Goal: Find specific page/section

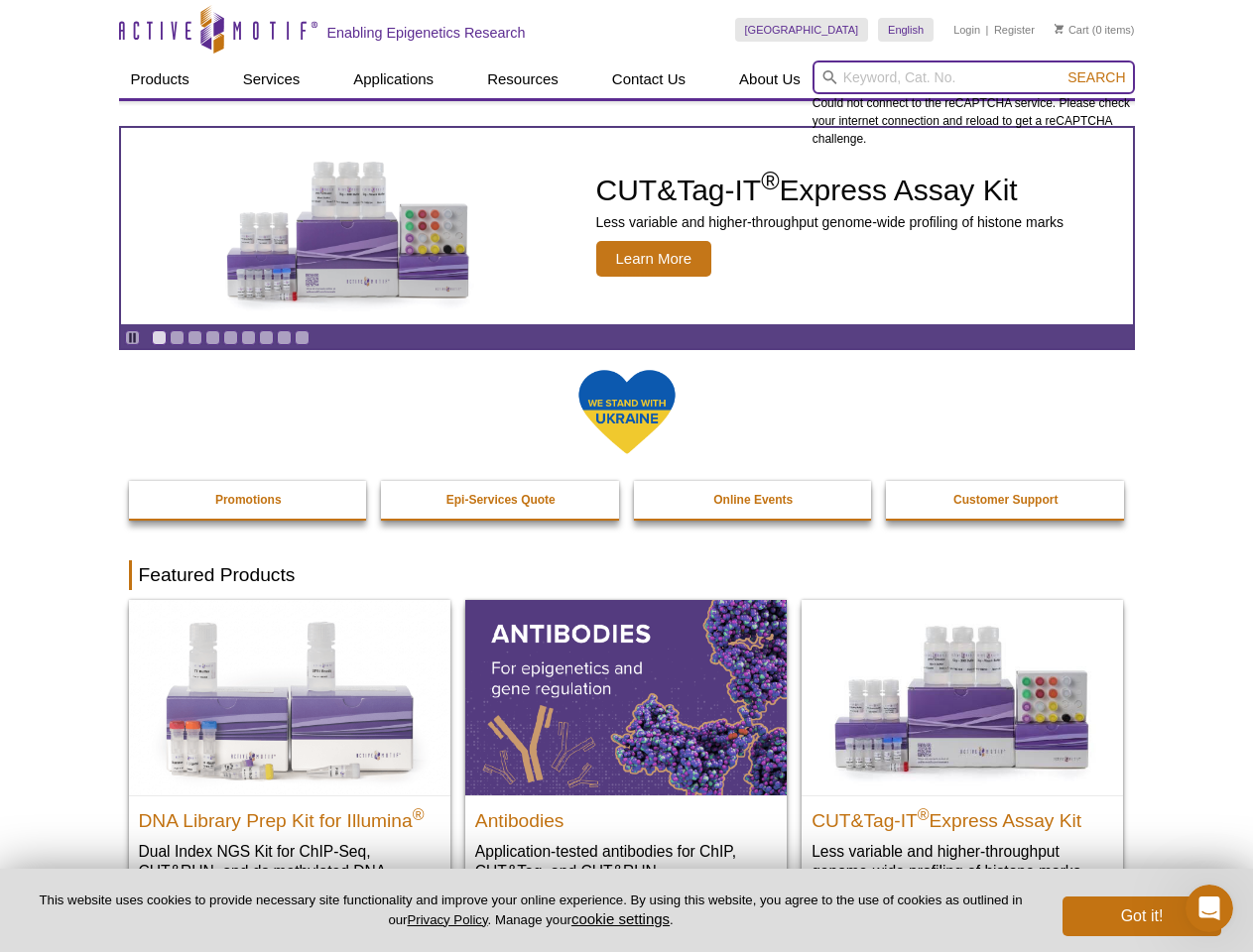
click at [973, 78] on input "search" at bounding box center [974, 78] width 322 height 34
click at [1097, 78] on span "Search" at bounding box center [1097, 78] width 58 height 16
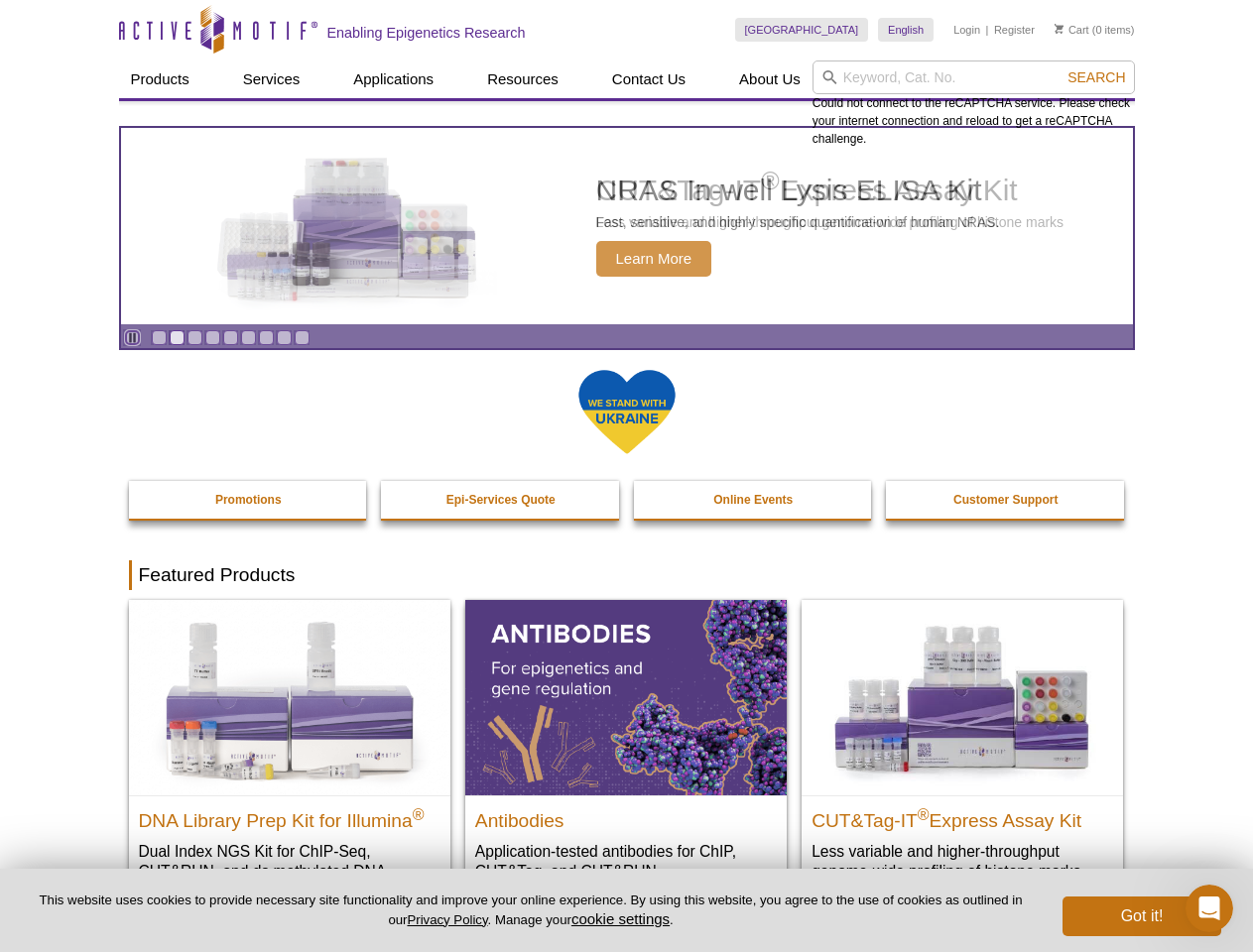
click at [132, 337] on icon "Pause" at bounding box center [132, 337] width 13 height 13
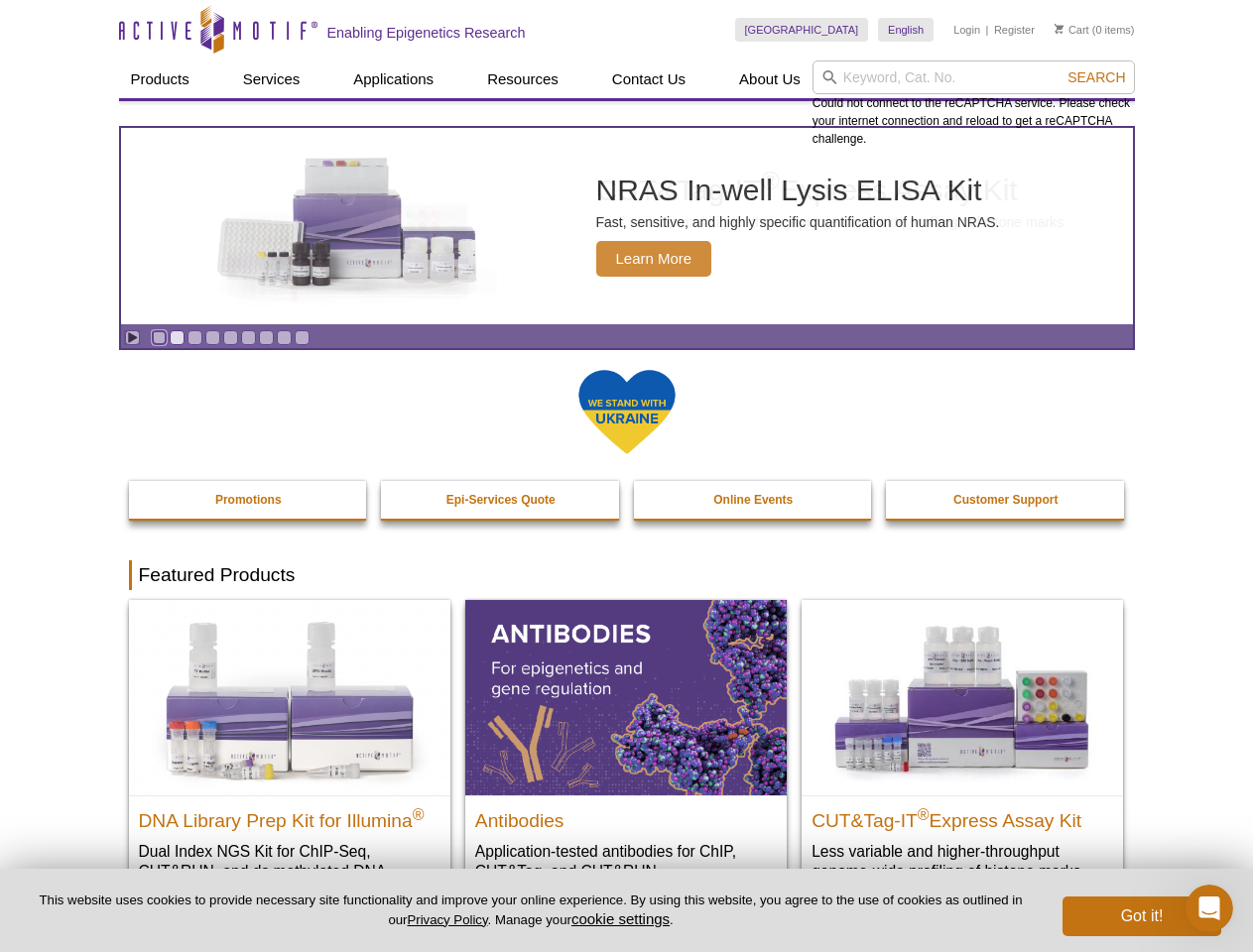
click at [159, 337] on link "Go to slide 1" at bounding box center [159, 337] width 15 height 15
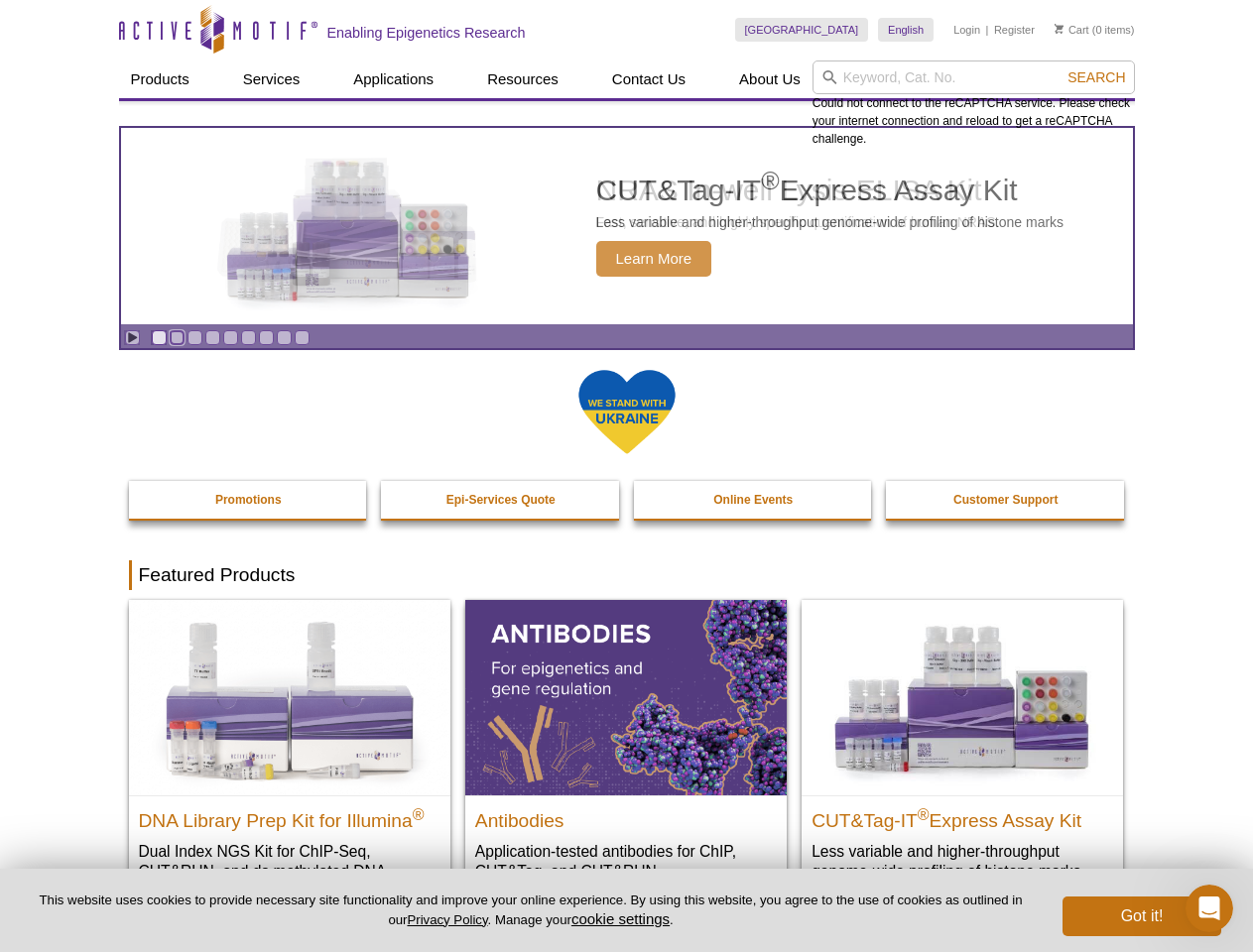
click at [177, 337] on link "Go to slide 2" at bounding box center [177, 337] width 15 height 15
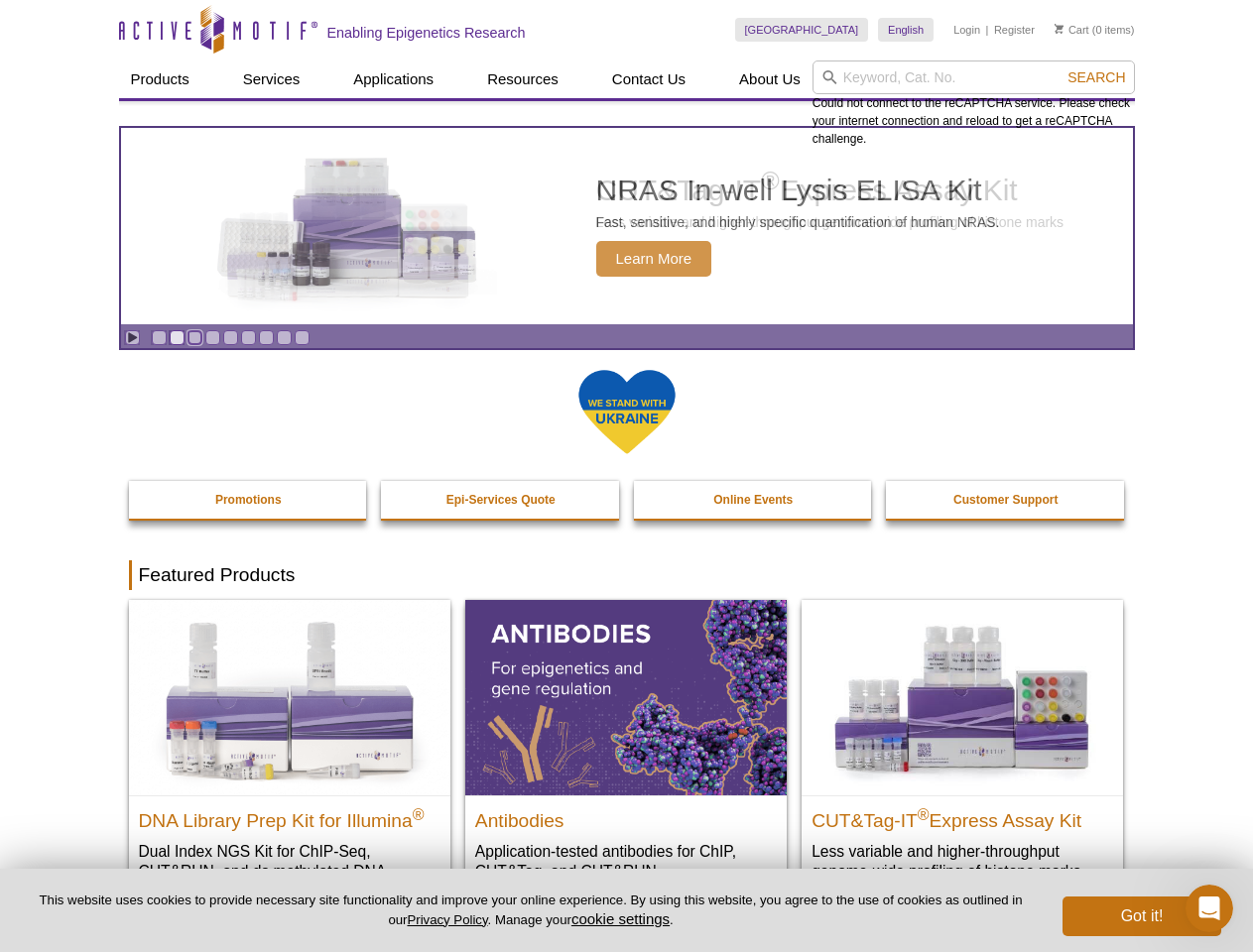
click at [194, 337] on link "Go to slide 3" at bounding box center [194, 337] width 15 height 15
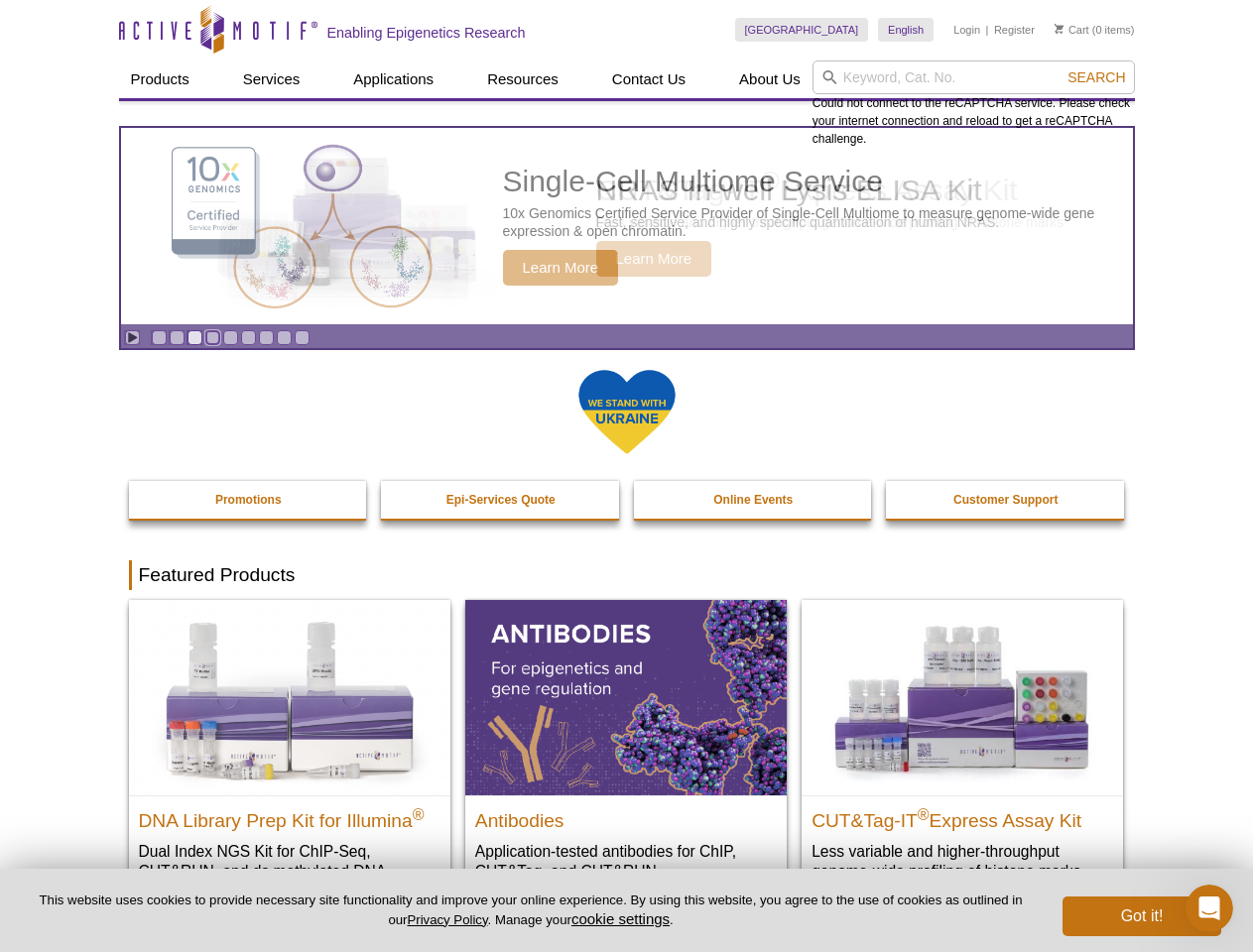
click at [212, 337] on link "Go to slide 4" at bounding box center [212, 337] width 15 height 15
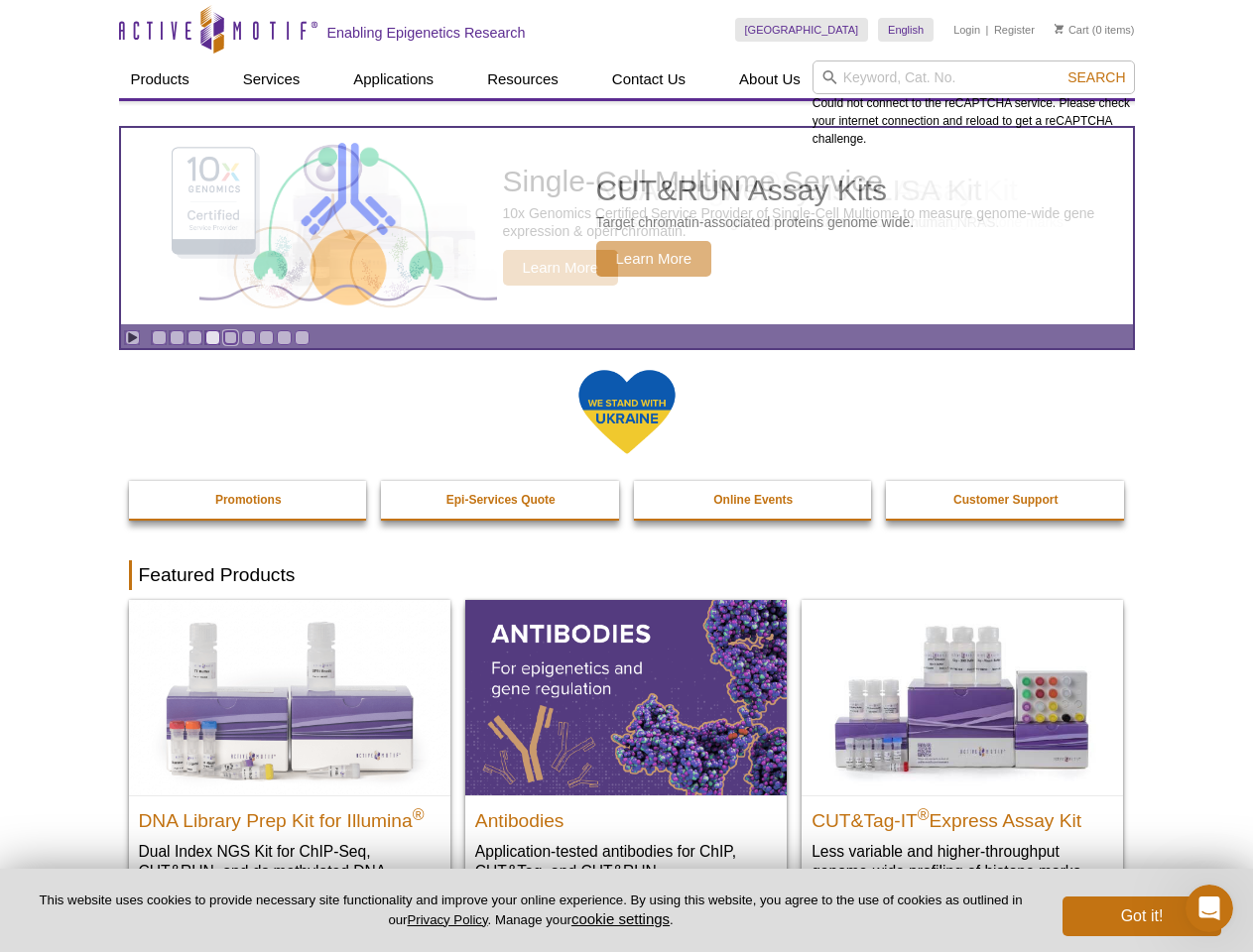
click at [230, 337] on link "Go to slide 5" at bounding box center [230, 337] width 15 height 15
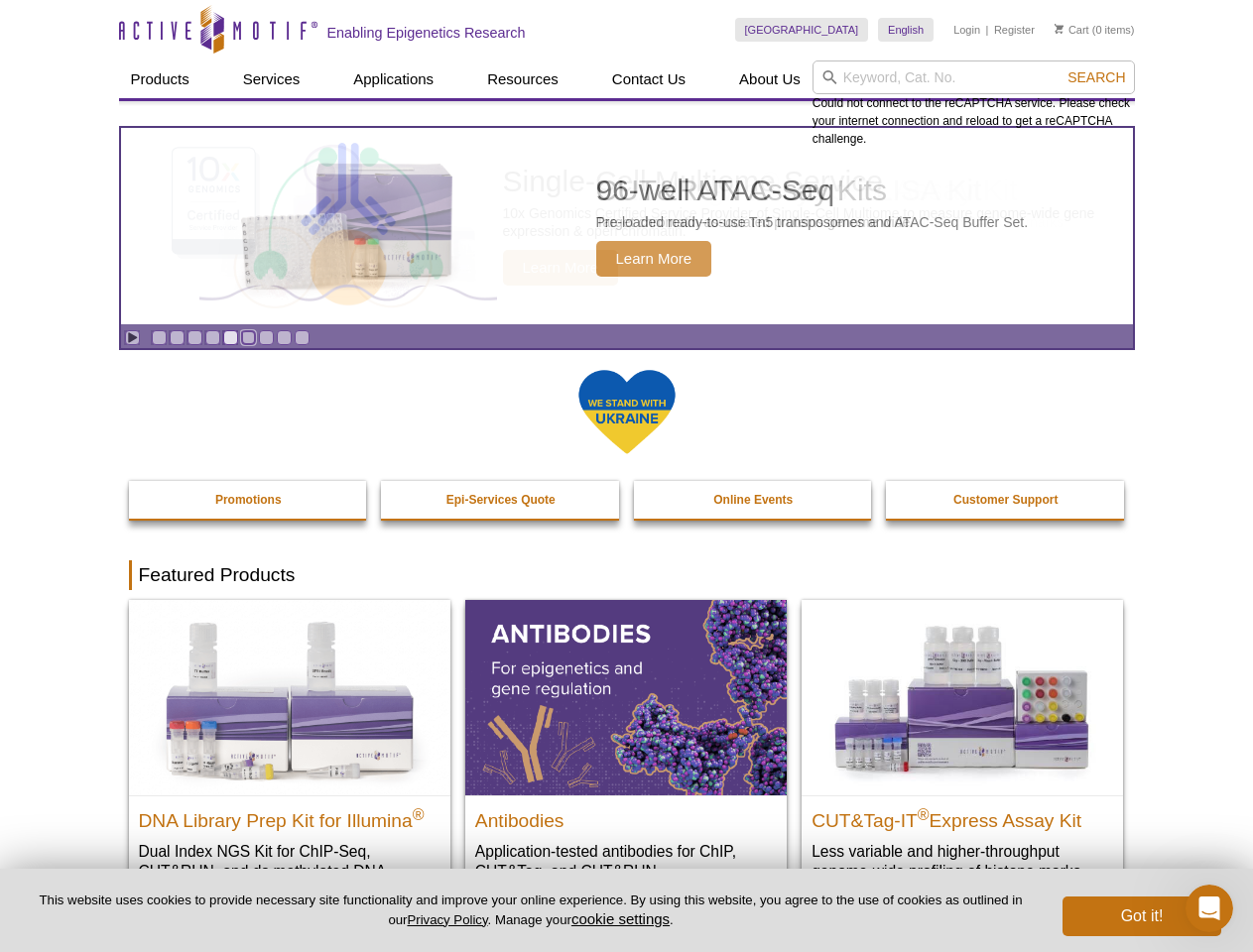
click at [248, 337] on link "Go to slide 6" at bounding box center [248, 337] width 15 height 15
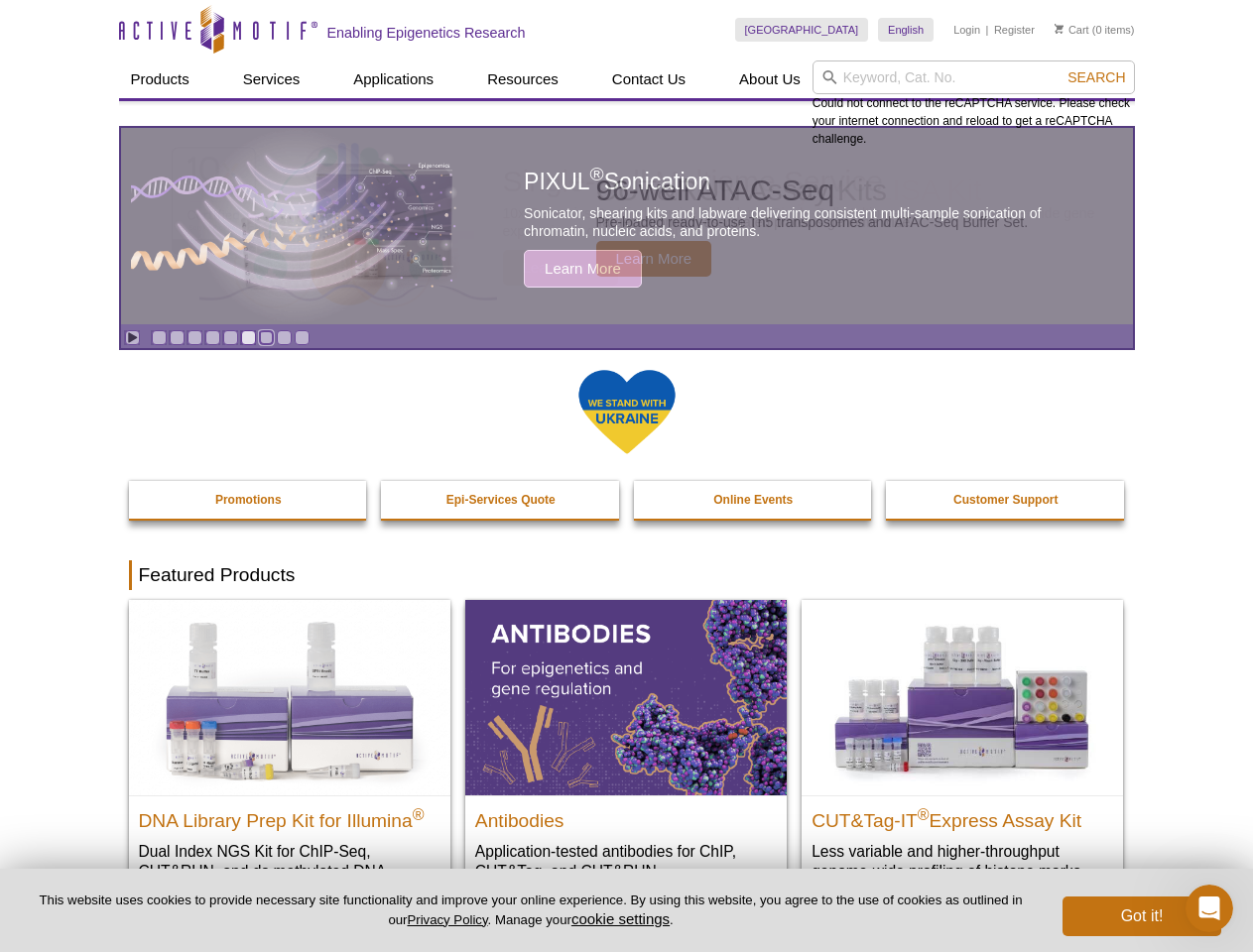
click at [266, 337] on link "Go to slide 7" at bounding box center [266, 337] width 15 height 15
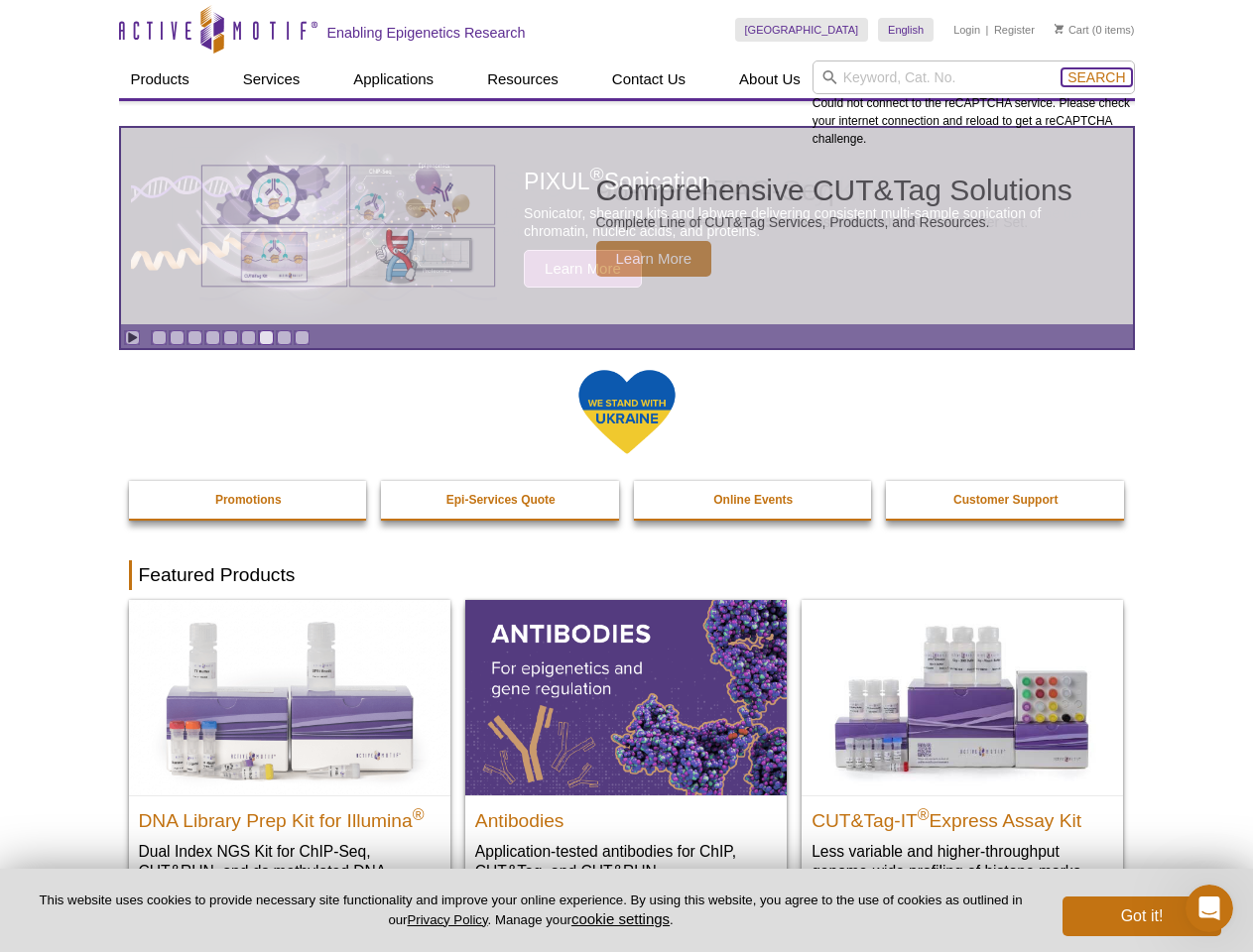
click at [1097, 78] on span "Search" at bounding box center [1097, 78] width 58 height 16
